Goal: Navigation & Orientation: Understand site structure

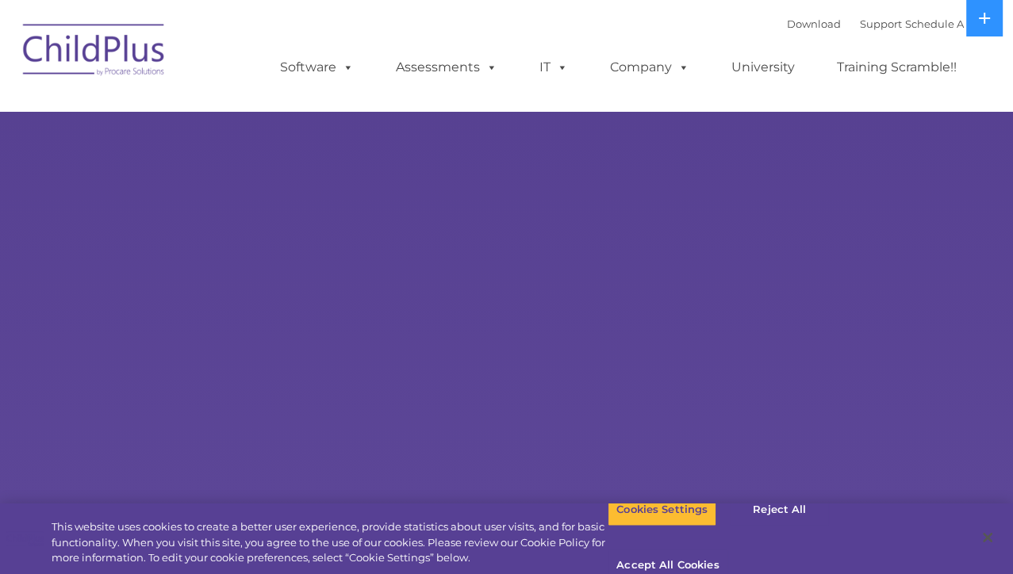
select select "MEDIUM"
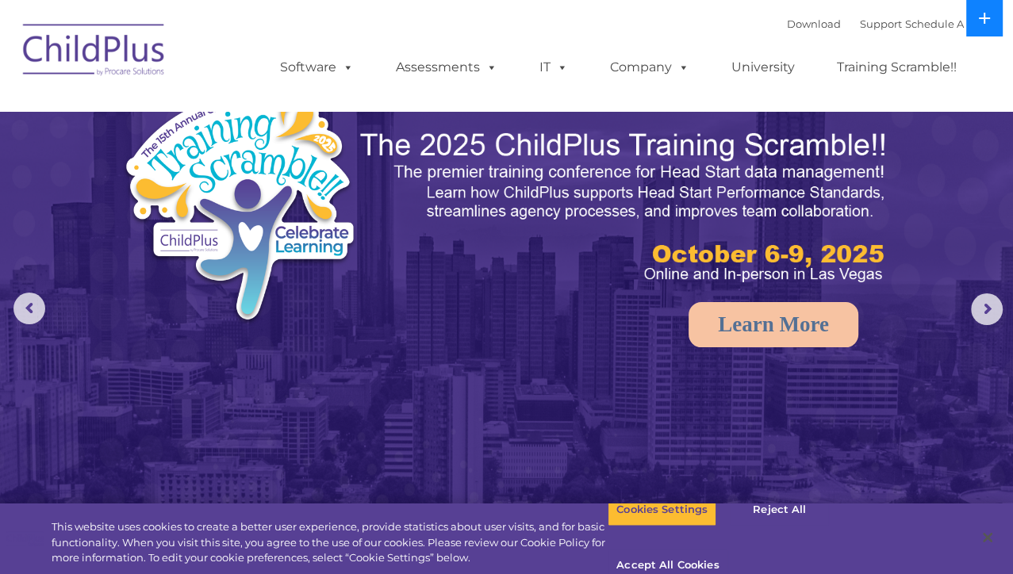
click at [983, 22] on icon at bounding box center [984, 18] width 11 height 11
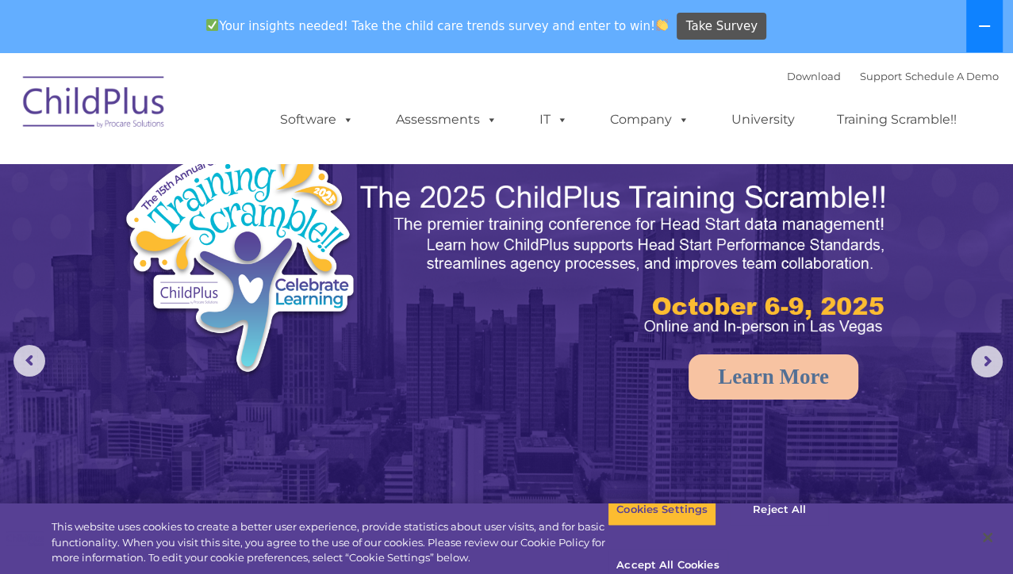
click at [983, 22] on icon at bounding box center [984, 26] width 13 height 13
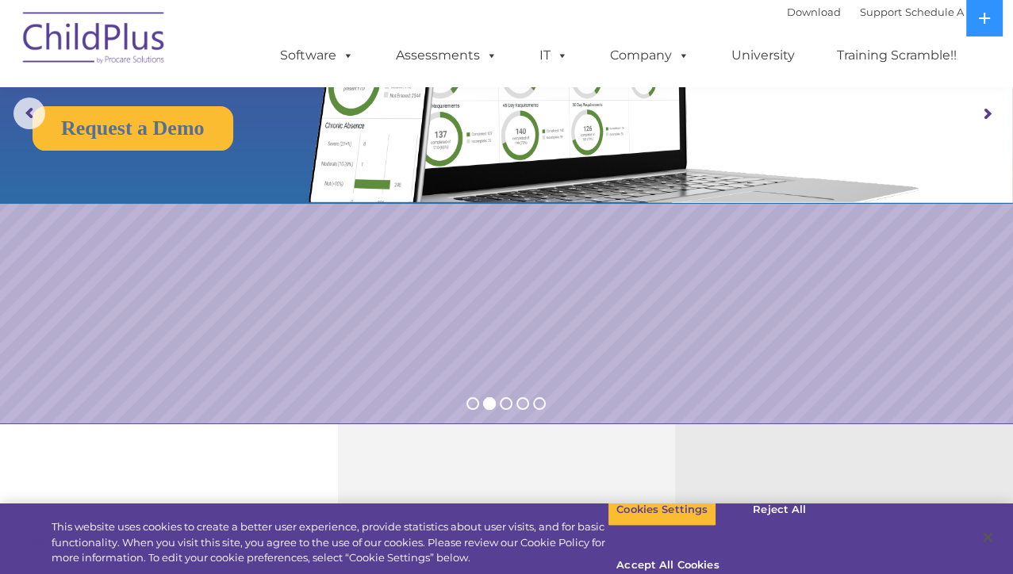
scroll to position [65, 0]
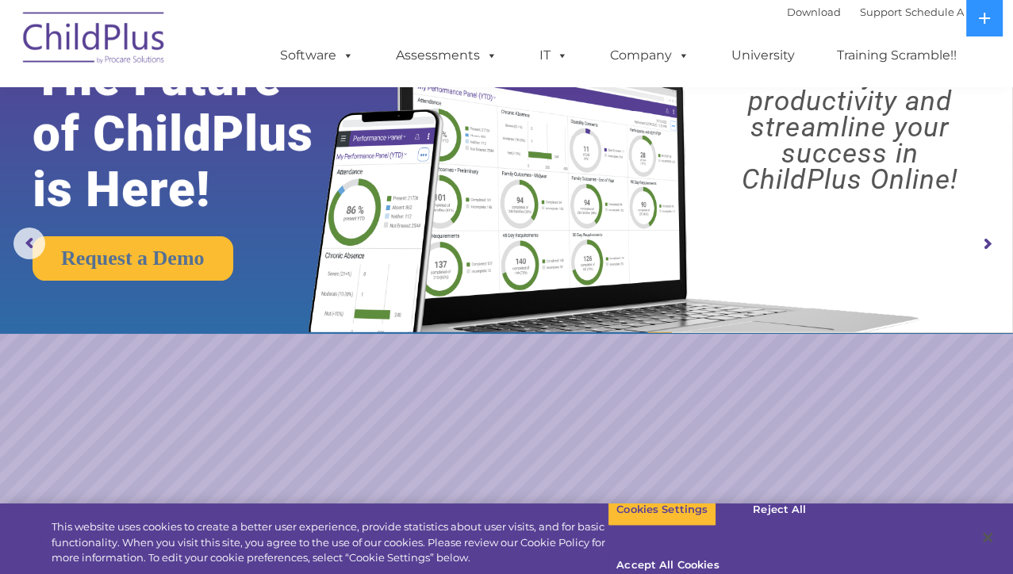
click at [111, 54] on img at bounding box center [94, 40] width 159 height 79
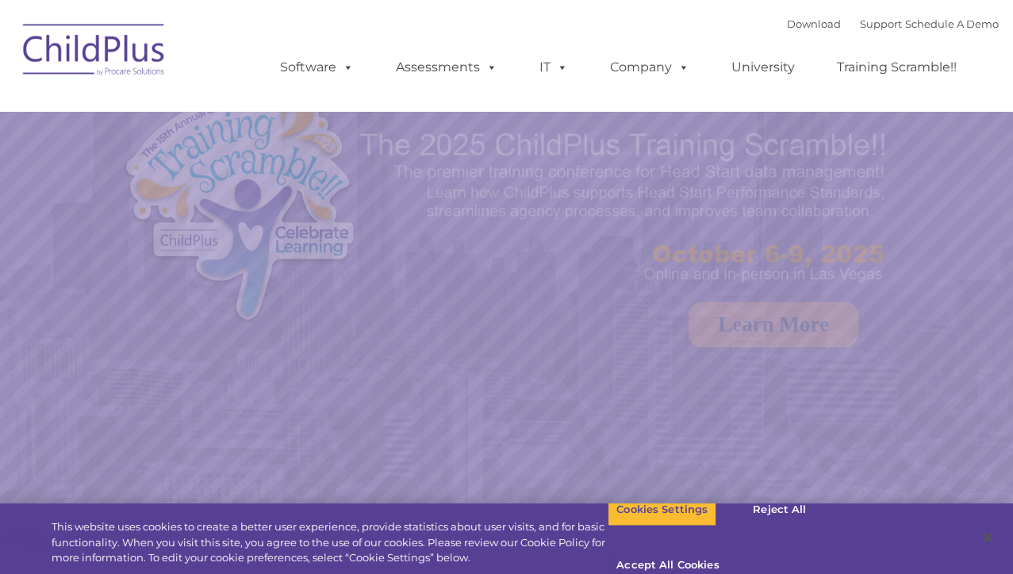
select select "MEDIUM"
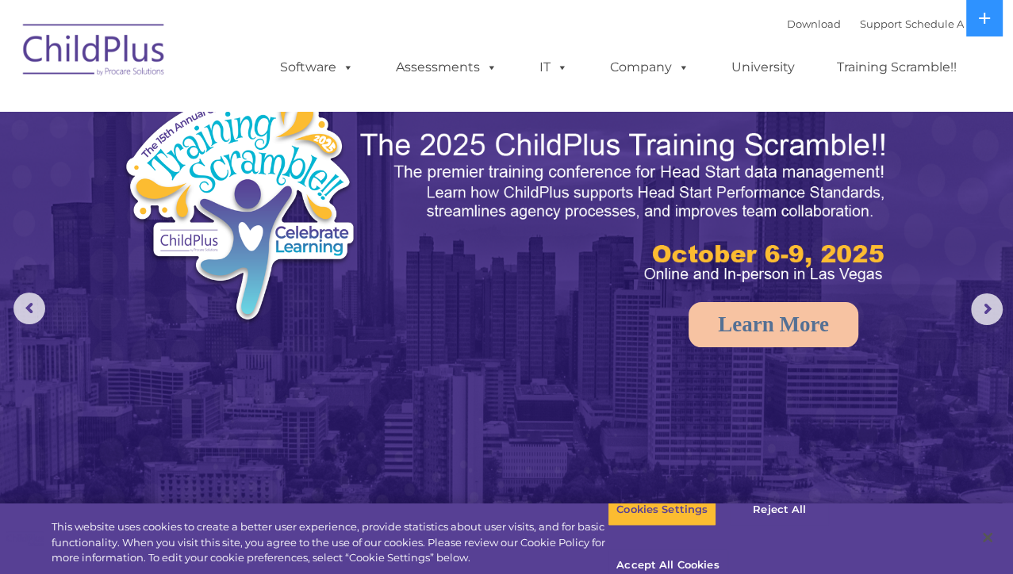
click at [572, 37] on ul "Software ChildPlus: The original and most widely-used Head Start data managemen…" at bounding box center [623, 67] width 750 height 63
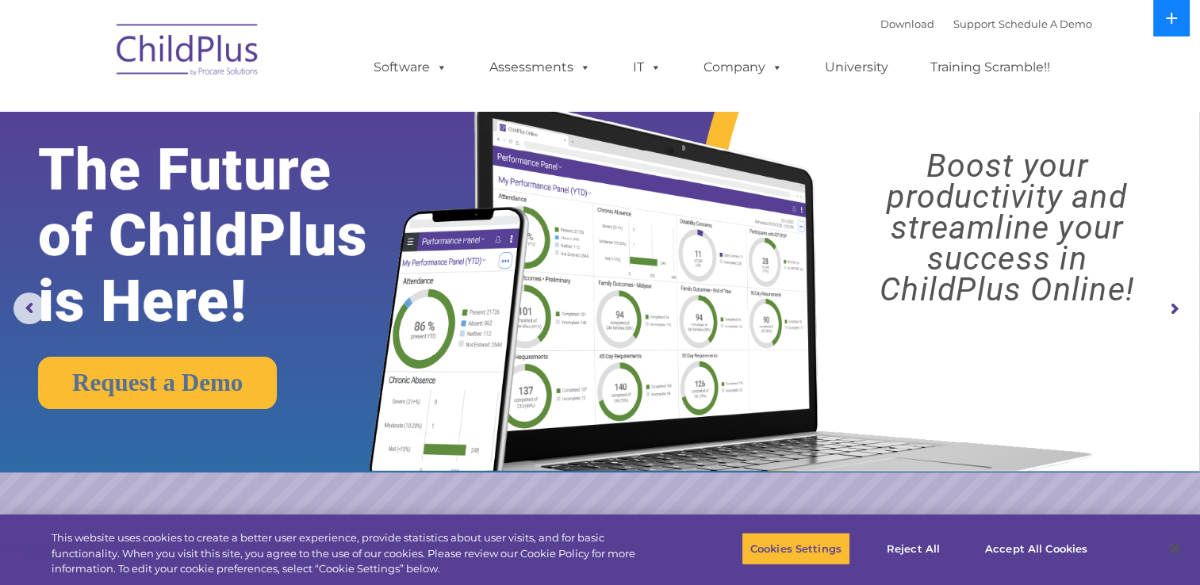
click at [1012, 35] on button at bounding box center [1171, 18] width 36 height 36
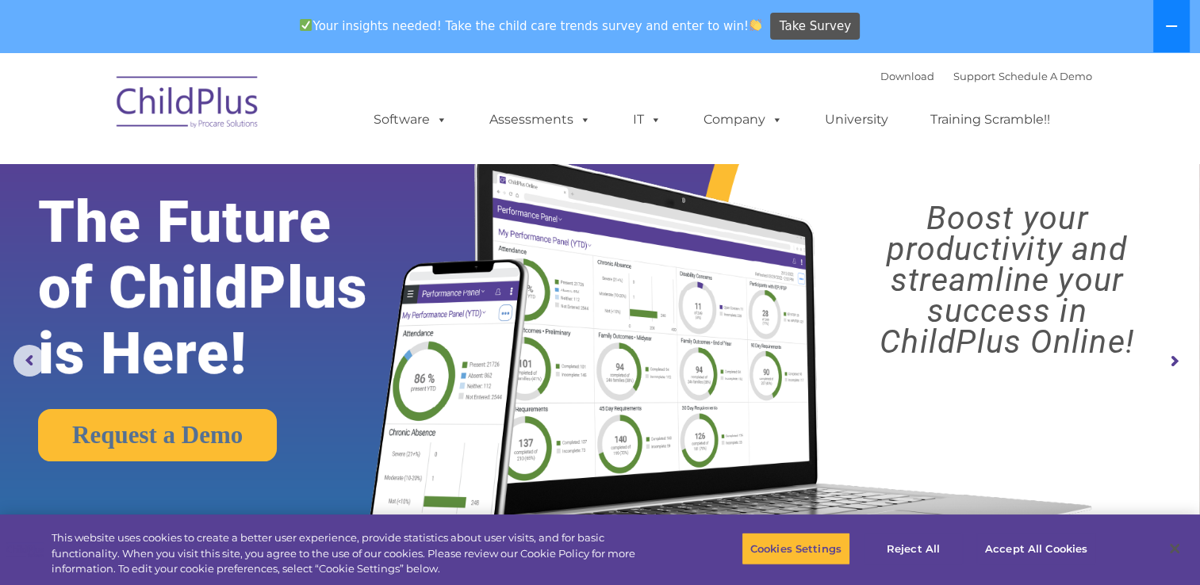
click at [1012, 35] on button at bounding box center [1171, 26] width 36 height 52
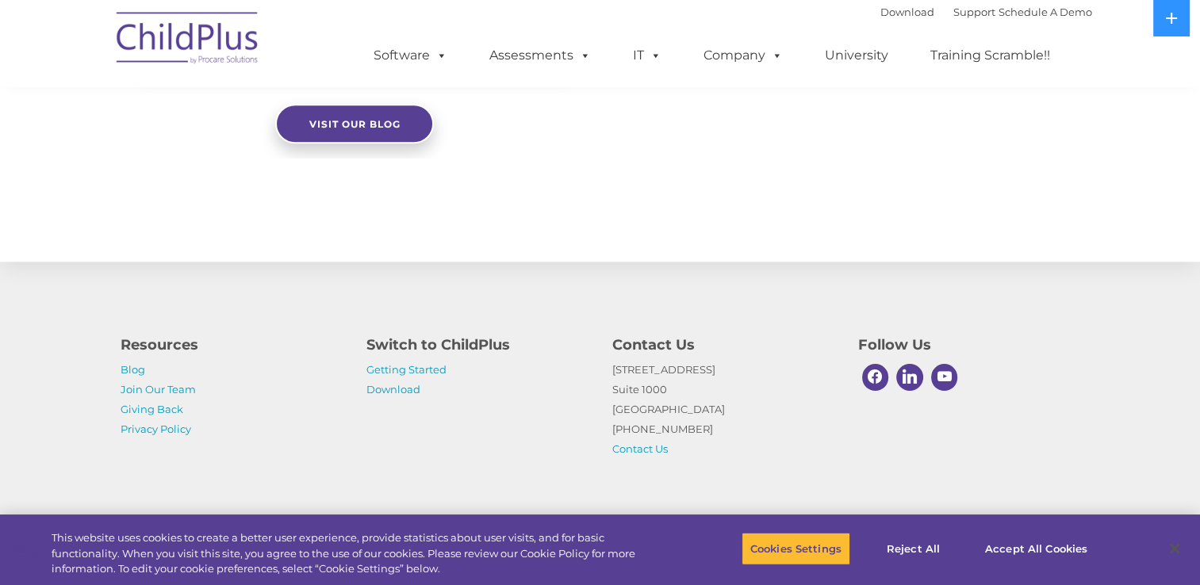
scroll to position [1767, 0]
